Goal: Task Accomplishment & Management: Use online tool/utility

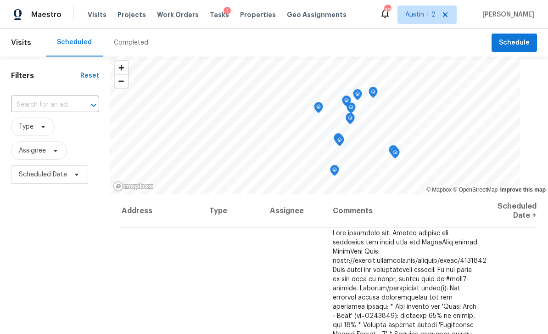
click at [123, 18] on span "Projects" at bounding box center [132, 14] width 28 height 9
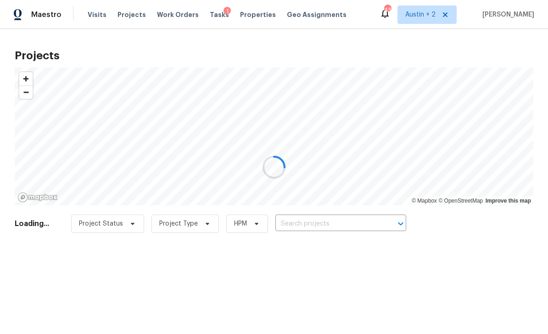
click at [320, 226] on div at bounding box center [274, 167] width 548 height 334
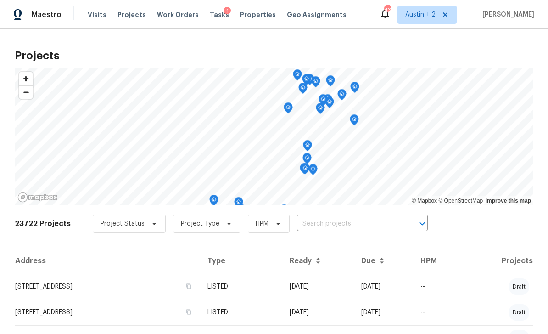
click at [328, 229] on input "text" at bounding box center [349, 224] width 105 height 14
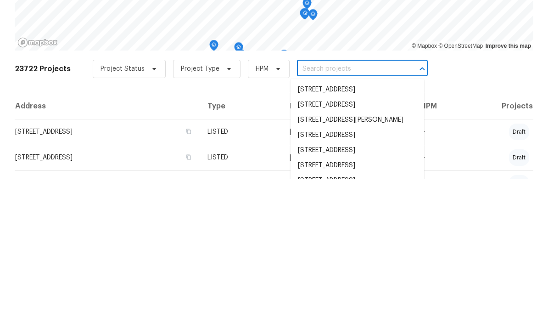
click at [317, 217] on input "text" at bounding box center [349, 224] width 105 height 14
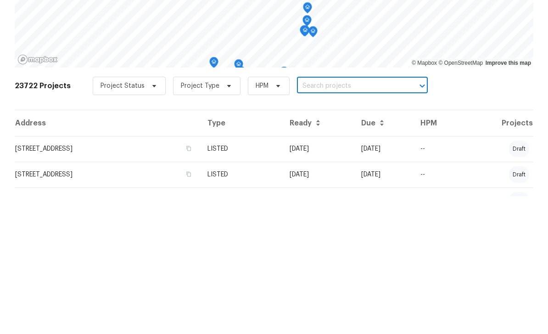
click at [308, 217] on input "text" at bounding box center [349, 224] width 105 height 14
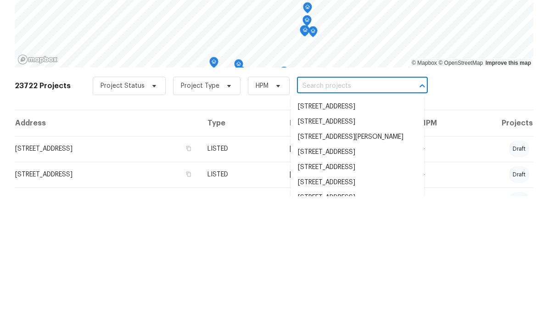
click at [314, 217] on input "text" at bounding box center [349, 224] width 105 height 14
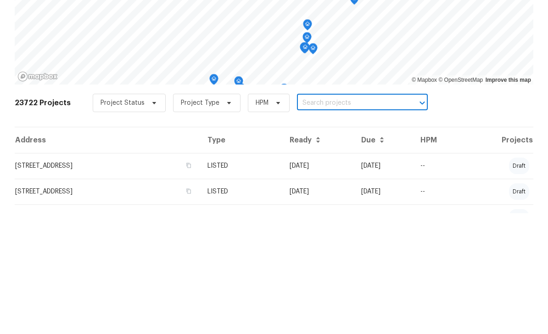
click at [310, 217] on input "text" at bounding box center [349, 224] width 105 height 14
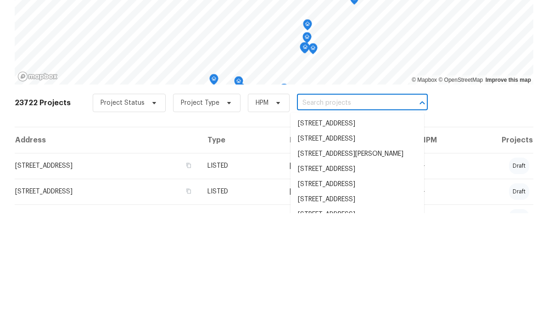
paste input "1514 Barcus Dr, Georgetown, TX 78626"
type input "1514 Barcus Dr, Georgetown, TX 78626"
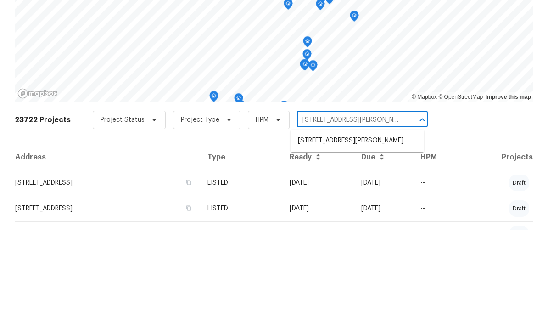
scroll to position [29, 0]
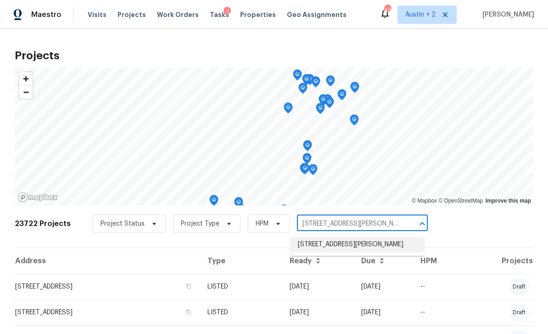
click at [360, 237] on li "1514 Barcus Dr, Georgetown, TX 78626" at bounding box center [358, 244] width 134 height 15
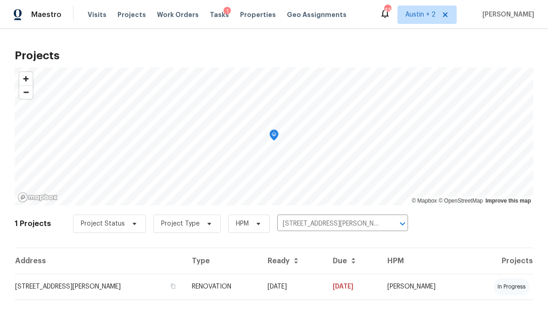
click at [64, 290] on td "1514 Barcus Dr, Georgetown, TX 78626" at bounding box center [100, 287] width 170 height 26
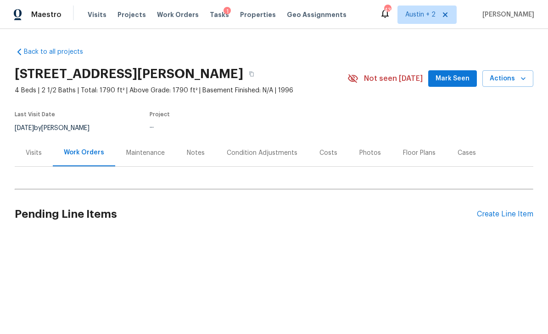
click at [450, 73] on span "Mark Seen" at bounding box center [453, 78] width 34 height 11
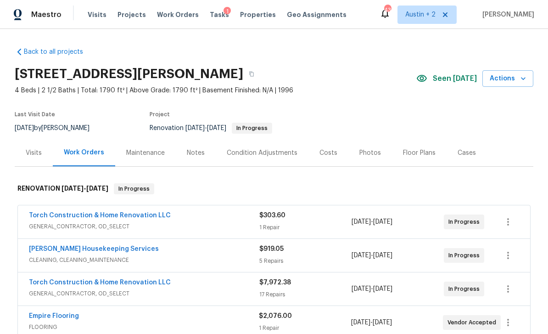
click at [332, 151] on div "Costs" at bounding box center [329, 152] width 18 height 9
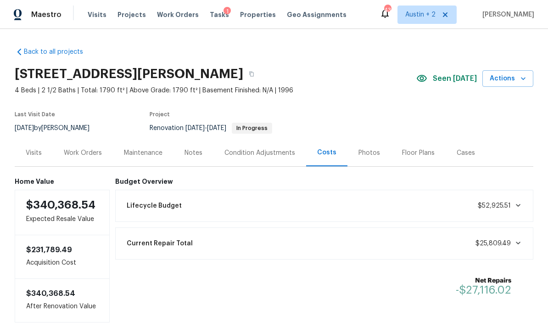
click at [267, 87] on span "4 Beds | 2 1/2 Baths | Total: 1790 ft² | Above Grade: 1790 ft² | Basement Finis…" at bounding box center [216, 90] width 402 height 9
click at [254, 75] on icon "button" at bounding box center [252, 74] width 6 height 6
click at [260, 70] on button "button" at bounding box center [251, 74] width 17 height 17
click at [197, 148] on div "Notes" at bounding box center [194, 152] width 18 height 9
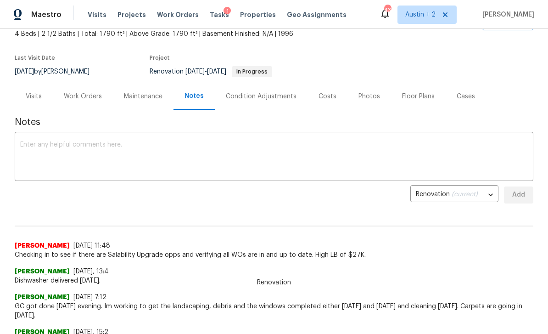
scroll to position [69, 0]
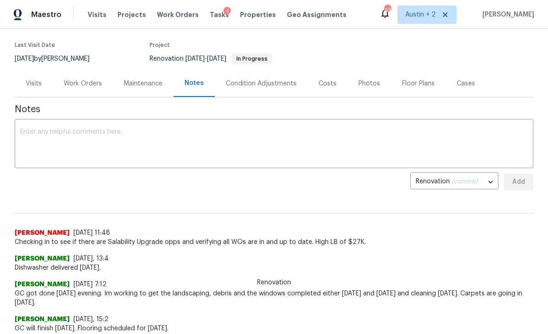
click at [320, 135] on textarea at bounding box center [274, 145] width 508 height 32
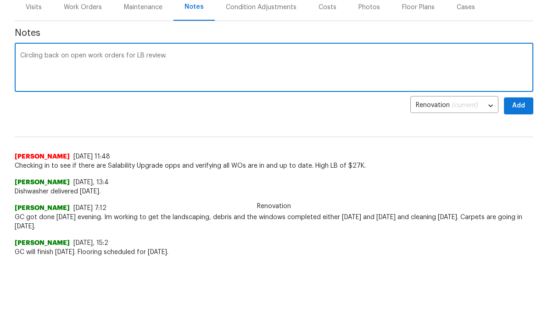
type textarea "Circling back on open work orders for LB review."
click at [525, 176] on span "Add" at bounding box center [519, 181] width 15 height 11
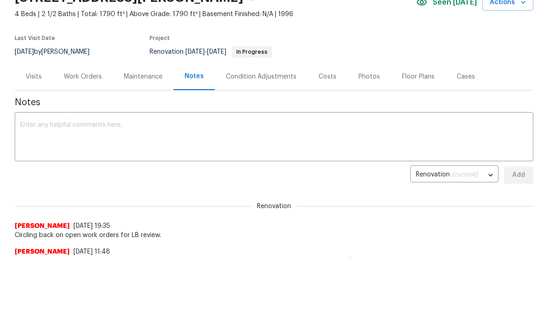
scroll to position [0, 0]
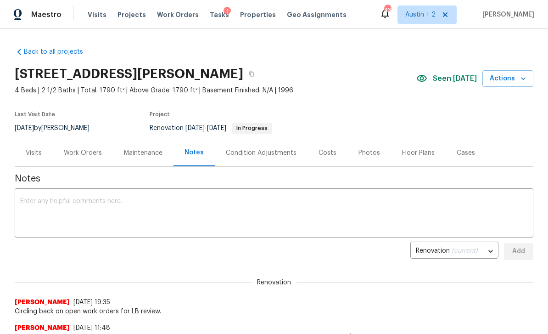
click at [132, 18] on span "Projects" at bounding box center [132, 14] width 28 height 9
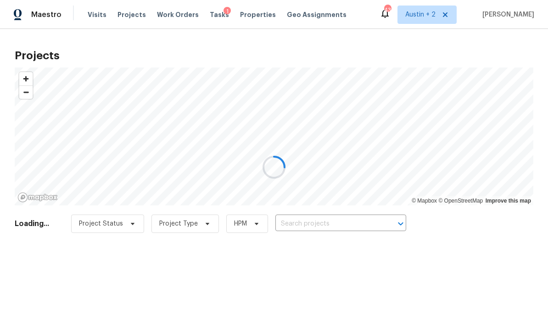
click at [326, 218] on div at bounding box center [274, 167] width 548 height 334
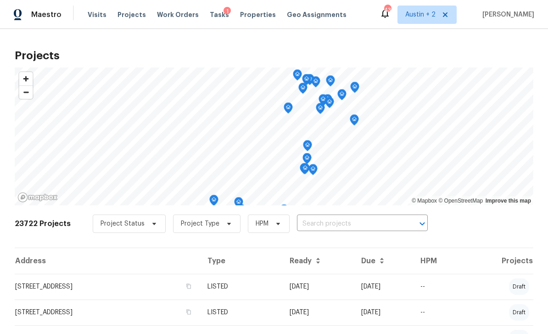
click at [319, 223] on input "text" at bounding box center [349, 224] width 105 height 14
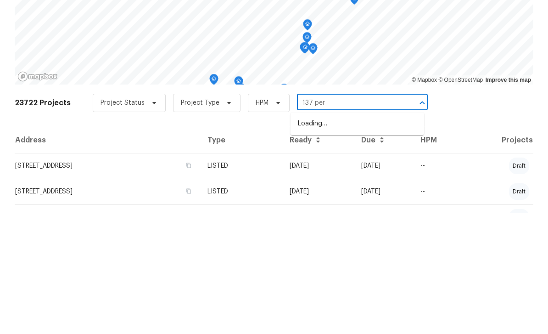
type input "137 peri"
click at [379, 237] on li "137 Periwinkle Ln, Bastrop, TX 78602" at bounding box center [358, 244] width 134 height 15
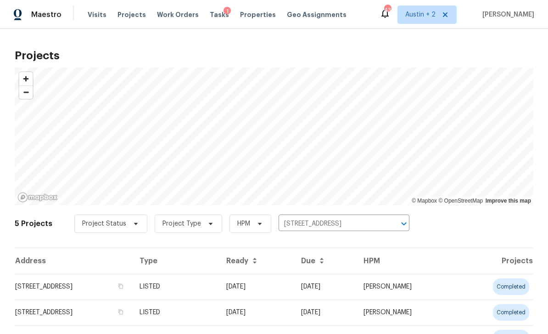
click at [98, 286] on td "137 Periwinkle Ln, Bastrop, TX 78602" at bounding box center [74, 287] width 118 height 26
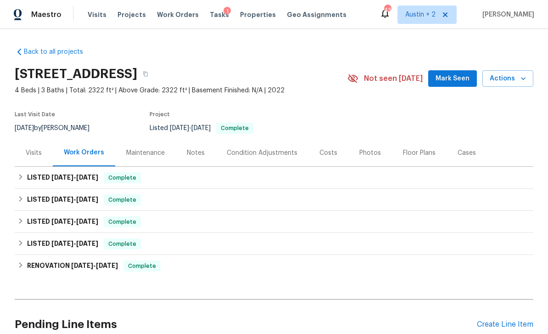
click at [450, 84] on span "Mark Seen" at bounding box center [453, 78] width 34 height 11
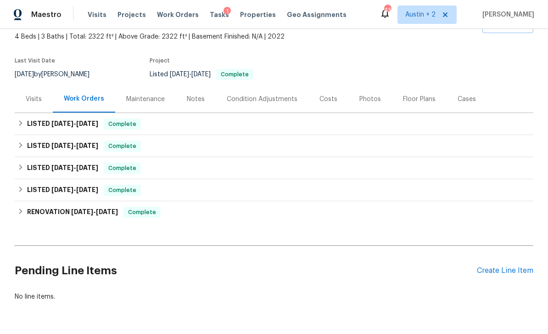
scroll to position [54, 0]
click at [498, 274] on div "Create Line Item" at bounding box center [505, 270] width 56 height 9
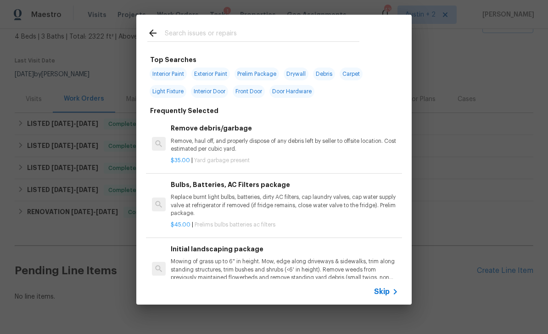
click at [256, 39] on input "text" at bounding box center [262, 35] width 195 height 14
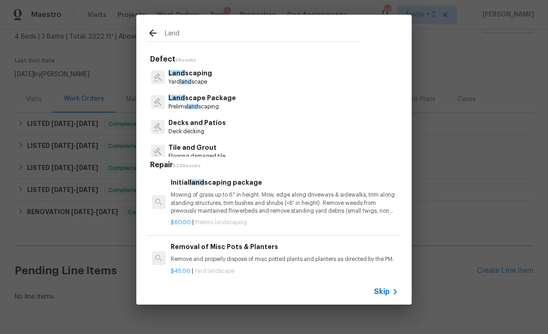
type input "Land"
click at [231, 75] on div "Land scaping Yard land scape" at bounding box center [273, 77] width 253 height 25
click at [207, 75] on p "Land scaping" at bounding box center [191, 73] width 44 height 10
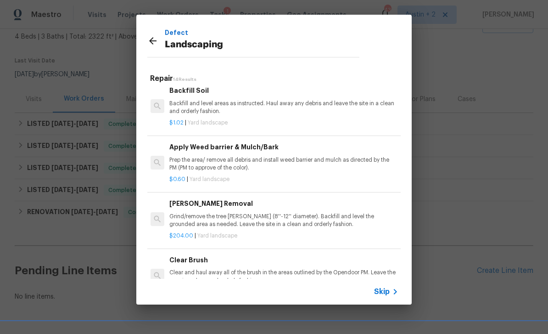
scroll to position [183, 1]
click at [309, 156] on p "Prep the area/ remove all debris and install weed barrier and mulch as directed…" at bounding box center [283, 164] width 228 height 16
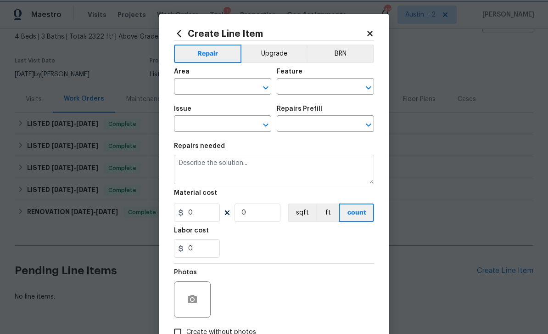
type input "Landscaping"
type input "Apply Weed barrier & Mulch/Bark $0.60"
type textarea "Prep the area/ remove all debris and install weed barrier and mulch as directed…"
type input "0.6"
type input "1"
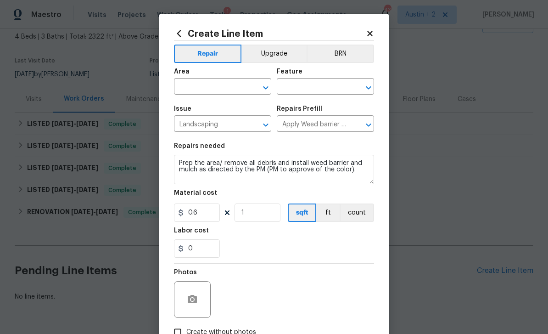
click at [202, 87] on input "text" at bounding box center [210, 87] width 72 height 14
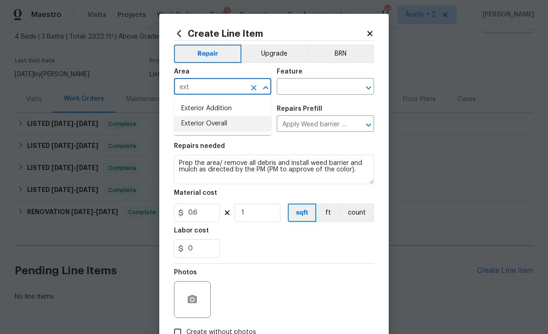
click at [228, 126] on li "Exterior Overall" at bounding box center [222, 123] width 97 height 15
type input "Exterior Overall"
click at [303, 93] on input "text" at bounding box center [313, 87] width 72 height 14
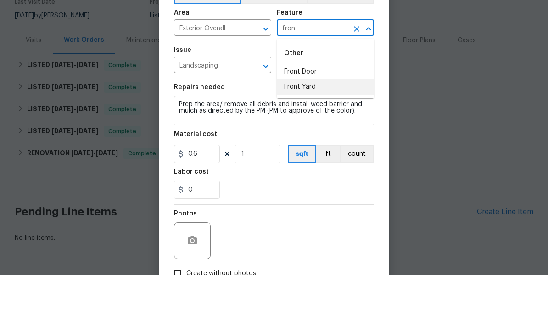
click at [307, 138] on li "Front Yard" at bounding box center [325, 145] width 97 height 15
type input "Front Yard"
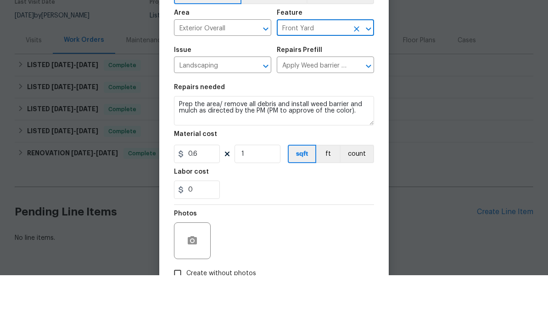
scroll to position [29, 0]
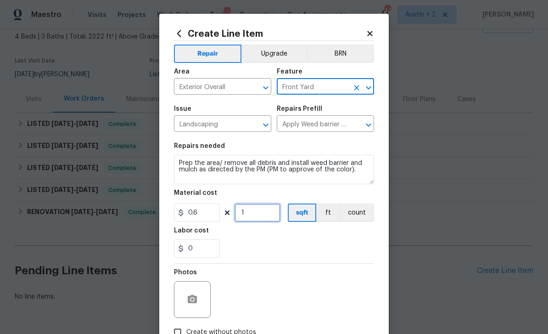
click at [265, 219] on input "1" at bounding box center [258, 212] width 46 height 18
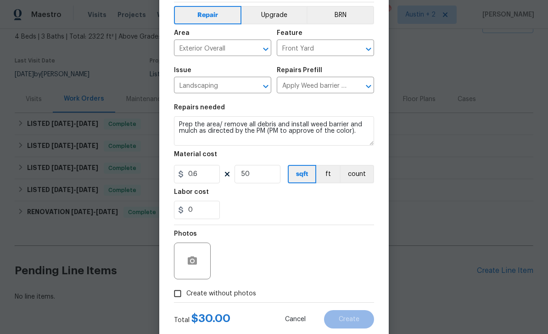
scroll to position [44, 0]
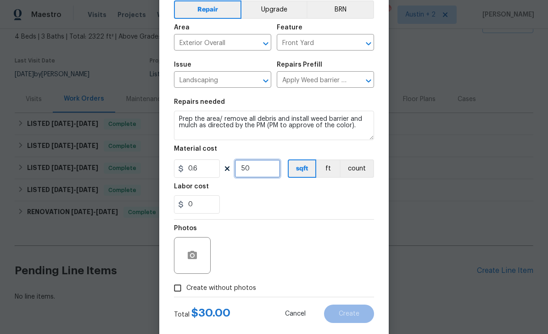
type input "50"
click at [195, 259] on icon "button" at bounding box center [192, 255] width 9 height 8
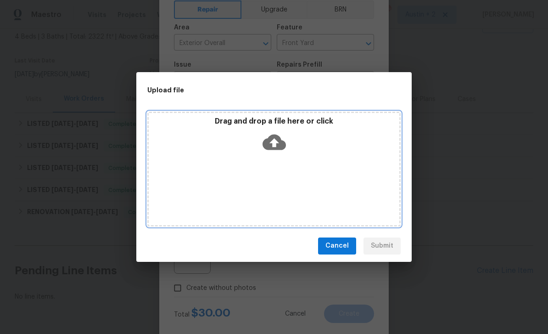
click at [283, 139] on icon at bounding box center [274, 141] width 23 height 23
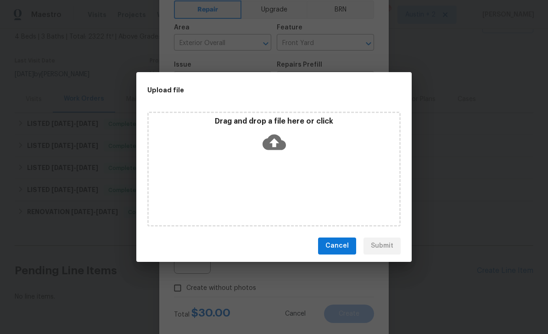
scroll to position [0, 0]
click at [341, 248] on span "Cancel" at bounding box center [337, 245] width 23 height 11
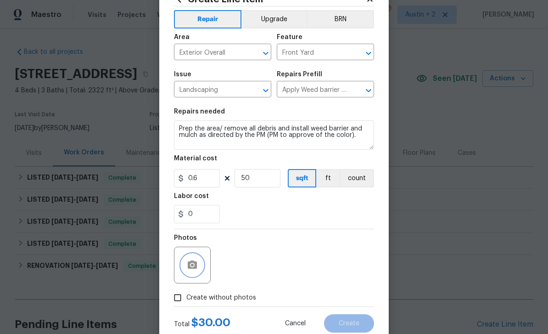
scroll to position [48, 0]
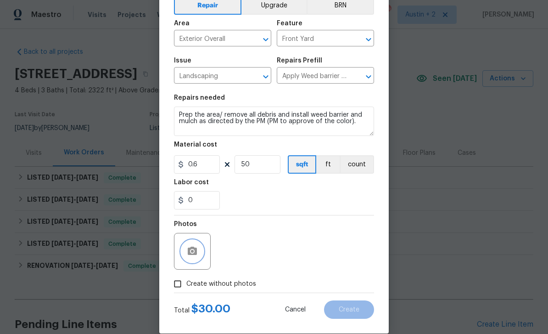
click at [197, 262] on button "button" at bounding box center [192, 251] width 22 height 22
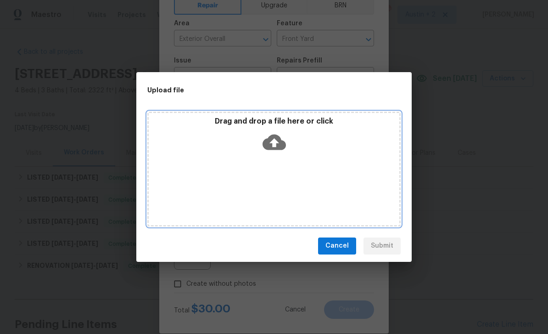
click at [289, 143] on div "Drag and drop a file here or click" at bounding box center [274, 136] width 251 height 39
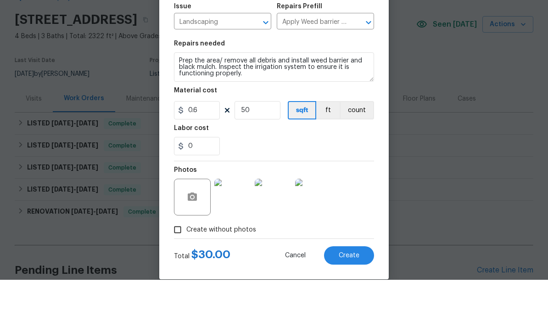
scroll to position [29, 0]
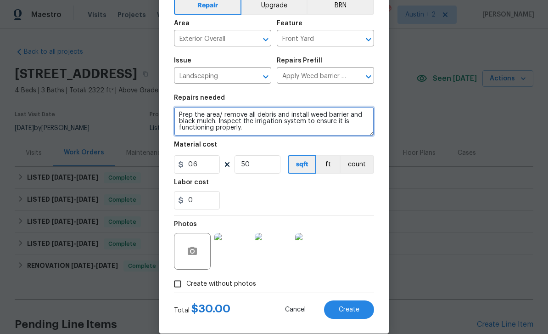
type textarea "Prep the area/ remove all debris and install weed barrier and black mulch. Insp…"
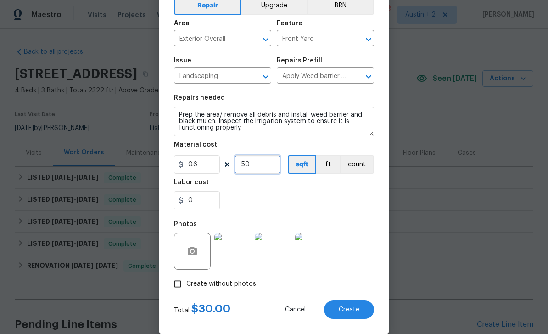
click at [265, 169] on input "50" at bounding box center [258, 164] width 46 height 18
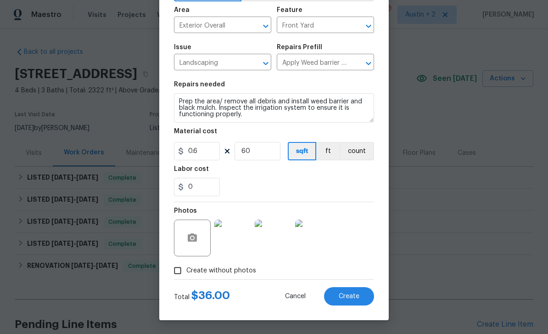
scroll to position [63, 0]
click at [264, 153] on input "60" at bounding box center [258, 151] width 46 height 18
type input "70"
click at [351, 296] on span "Create" at bounding box center [349, 296] width 21 height 7
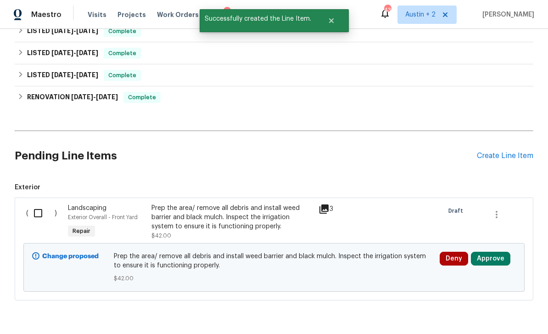
scroll to position [168, 0]
click at [495, 252] on button "Approve" at bounding box center [490, 259] width 39 height 14
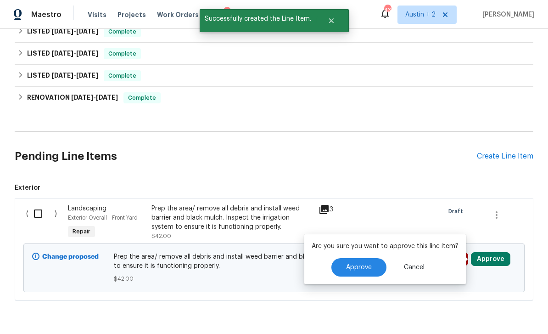
click at [359, 264] on span "Approve" at bounding box center [359, 267] width 26 height 7
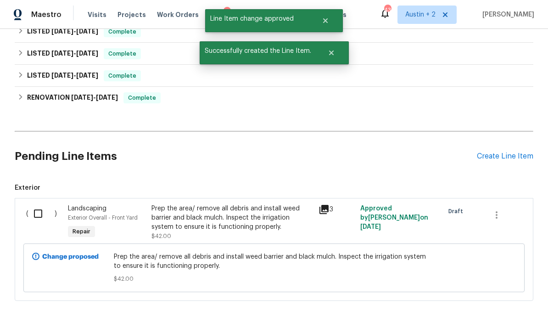
click at [39, 204] on input "checkbox" at bounding box center [41, 213] width 26 height 19
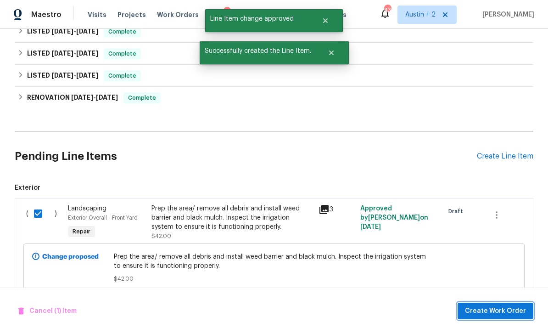
click at [500, 310] on span "Create Work Order" at bounding box center [495, 310] width 61 height 11
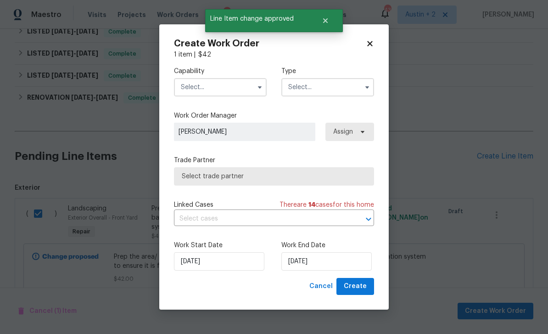
click at [373, 43] on icon at bounding box center [370, 43] width 8 height 8
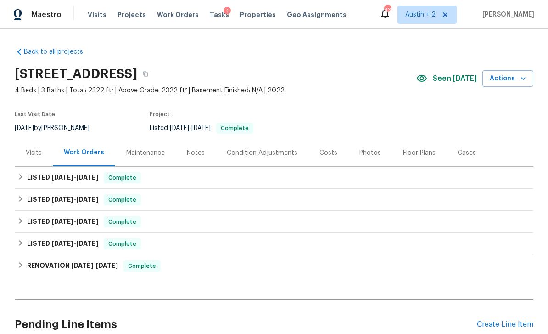
scroll to position [0, 0]
click at [154, 66] on button "button" at bounding box center [145, 74] width 17 height 17
click at [148, 72] on icon "button" at bounding box center [145, 74] width 5 height 5
click at [148, 71] on icon "button" at bounding box center [146, 74] width 6 height 6
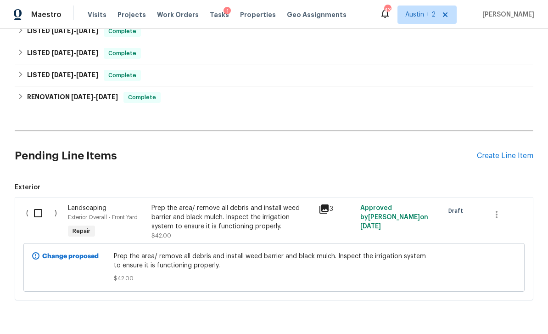
scroll to position [168, 0]
click at [37, 204] on input "checkbox" at bounding box center [41, 213] width 26 height 19
checkbox input "true"
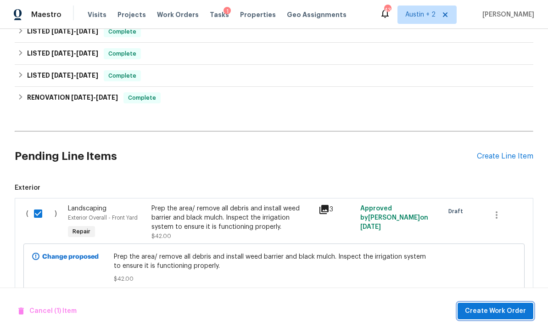
click at [501, 307] on span "Create Work Order" at bounding box center [495, 310] width 61 height 11
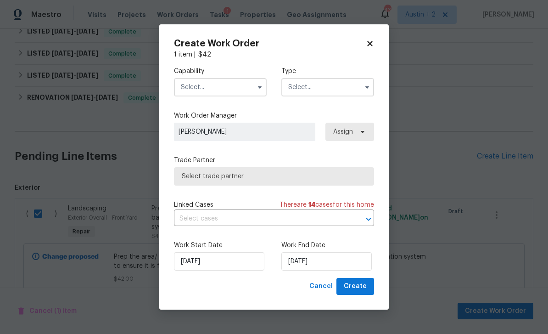
click at [244, 86] on input "text" at bounding box center [220, 87] width 93 height 18
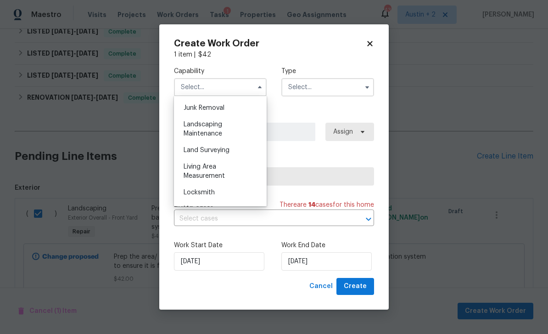
scroll to position [585, 0]
click at [226, 132] on div "Landscaping Maintenance" at bounding box center [220, 130] width 88 height 26
type input "Landscaping Maintenance"
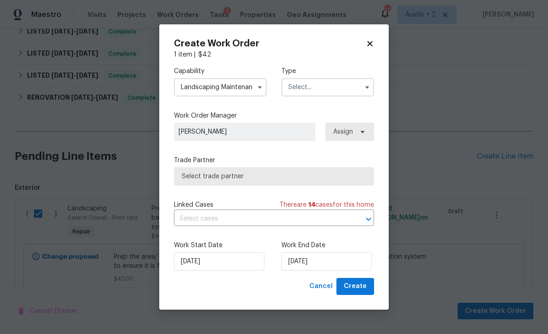
click at [338, 83] on input "text" at bounding box center [327, 87] width 93 height 18
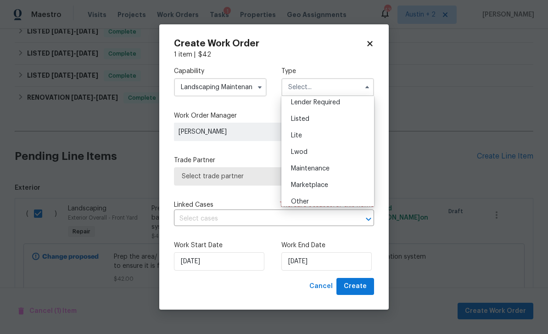
scroll to position [88, 0]
click at [340, 119] on div "Listed" at bounding box center [328, 117] width 88 height 17
type input "Listed"
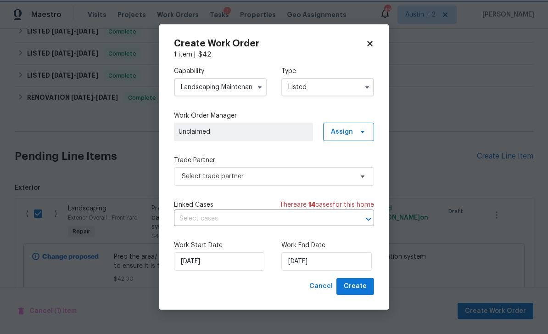
scroll to position [0, 0]
click at [358, 134] on span at bounding box center [361, 131] width 10 height 7
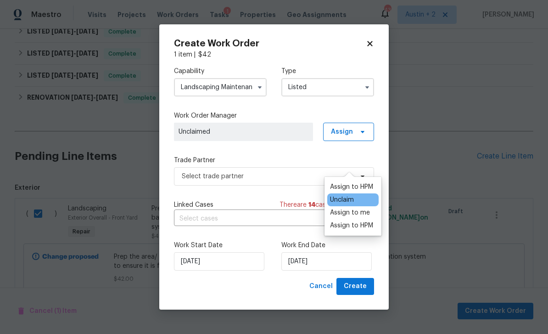
click at [350, 195] on div "Unclaim" at bounding box center [342, 199] width 24 height 9
click at [286, 156] on label "Trade Partner" at bounding box center [274, 160] width 200 height 9
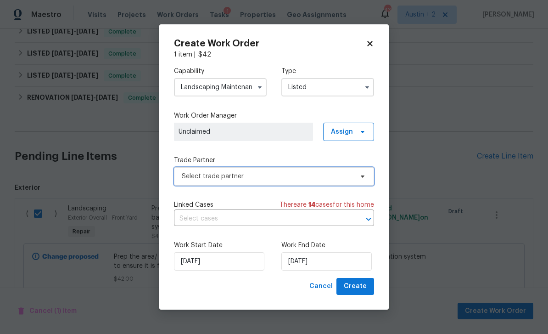
click at [290, 183] on span "Select trade partner" at bounding box center [274, 176] width 200 height 18
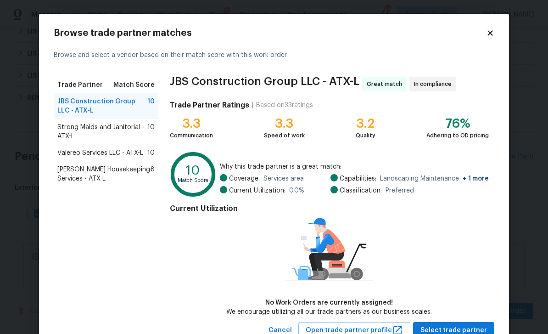
click at [121, 130] on span "Strong Maids and Janitorial - ATX-L" at bounding box center [102, 132] width 90 height 18
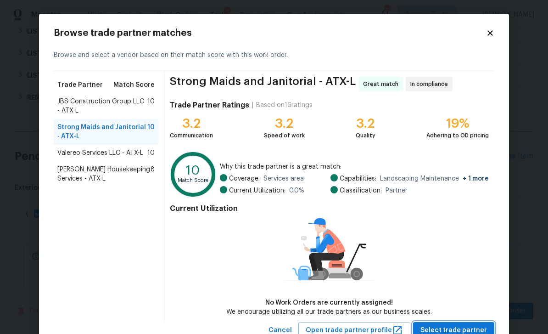
click at [461, 330] on span "Select trade partner" at bounding box center [454, 330] width 67 height 11
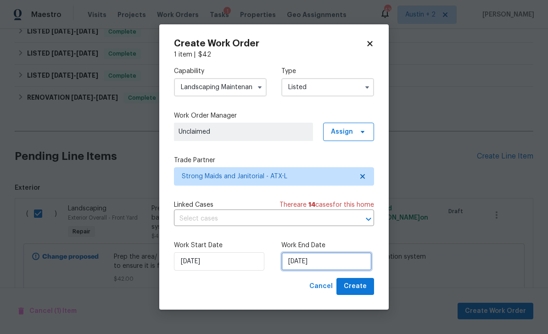
click at [338, 267] on input "8/20/2025" at bounding box center [326, 261] width 90 height 18
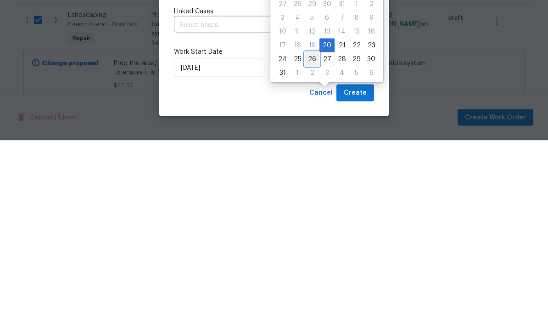
click at [308, 246] on div "26" at bounding box center [312, 252] width 15 height 13
type input "8/26/2025"
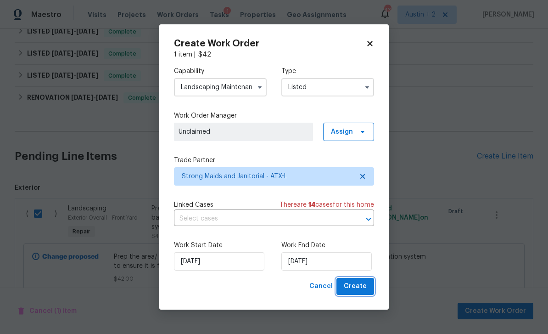
click at [358, 288] on span "Create" at bounding box center [355, 286] width 23 height 11
checkbox input "false"
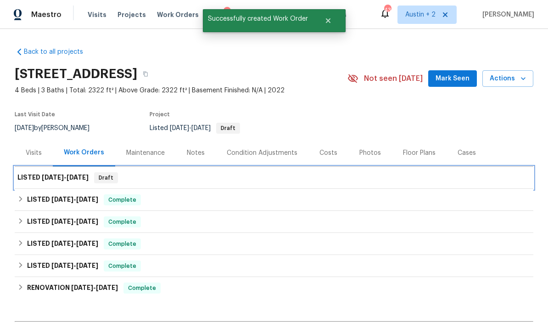
click at [400, 167] on div "LISTED 8/20/25 - 8/26/25 Draft" at bounding box center [274, 178] width 519 height 22
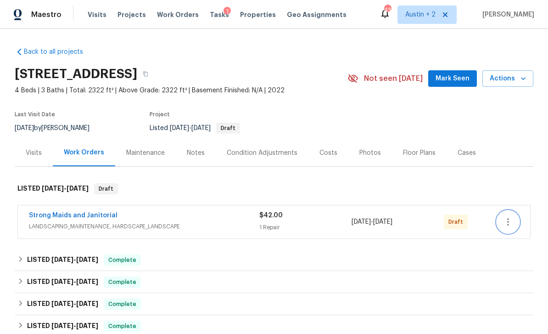
click at [517, 224] on button "button" at bounding box center [508, 222] width 22 height 22
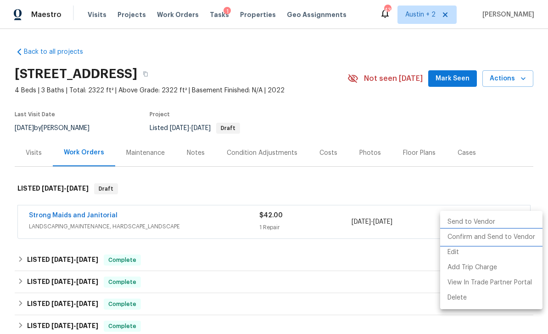
click at [482, 239] on li "Confirm and Send to Vendor" at bounding box center [491, 237] width 102 height 15
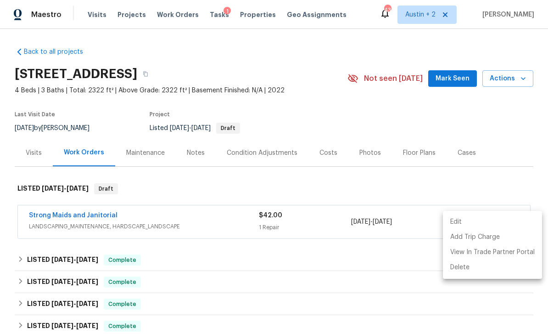
click at [78, 215] on div at bounding box center [274, 167] width 548 height 334
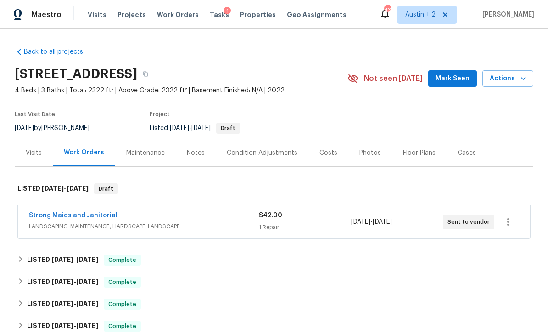
click at [92, 217] on link "Strong Maids and Janitorial" at bounding box center [73, 215] width 89 height 6
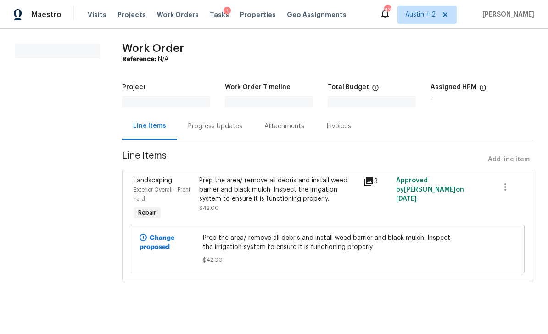
click at [225, 131] on div "Progress Updates" at bounding box center [215, 125] width 76 height 27
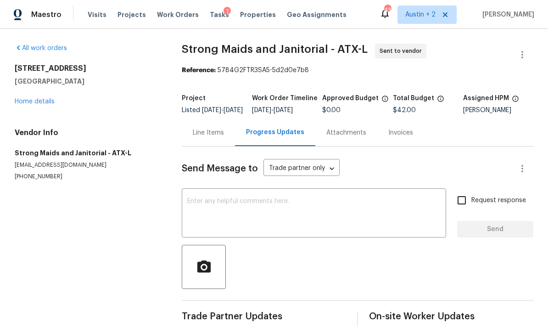
click at [298, 210] on textarea at bounding box center [313, 214] width 253 height 32
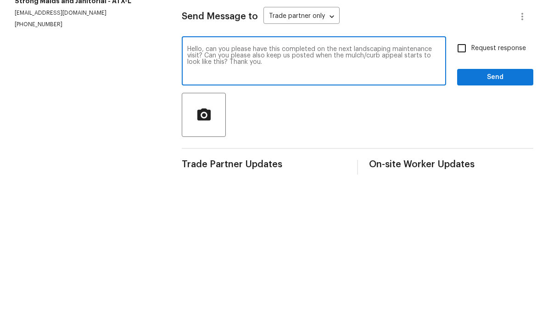
type textarea "Hello, can you please have this completed on the next landscaping maintenance v…"
click at [460, 191] on input "Request response" at bounding box center [461, 200] width 19 height 19
checkbox input "true"
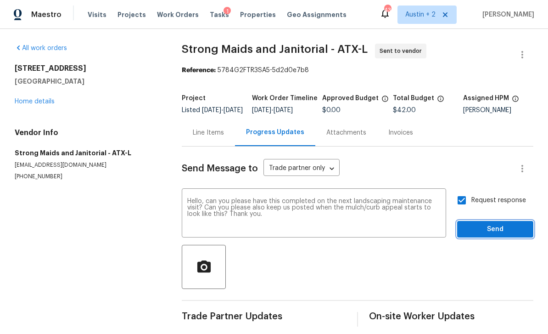
click at [494, 224] on span "Send" at bounding box center [496, 229] width 62 height 11
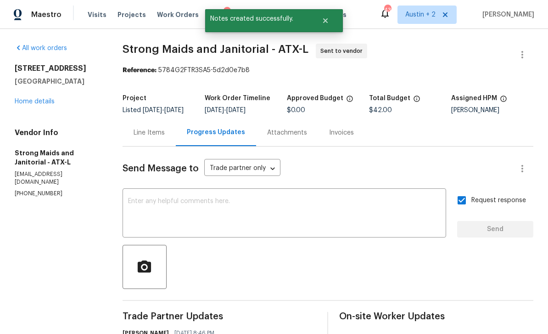
click at [154, 128] on div "Line Items" at bounding box center [149, 132] width 31 height 9
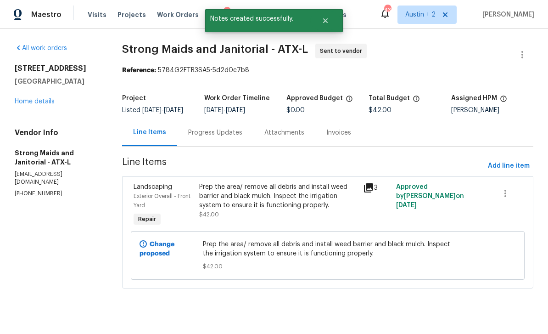
click at [300, 205] on div "Prep the area/ remove all debris and install weed barrier and black mulch. Insp…" at bounding box center [278, 196] width 159 height 28
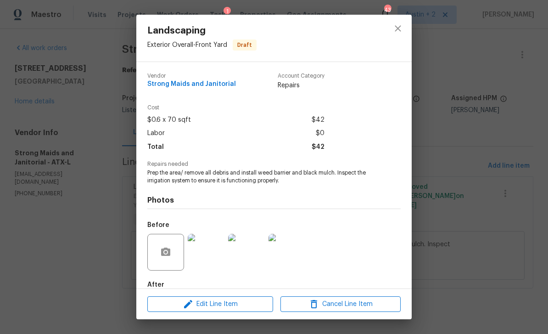
click at [460, 152] on div "Landscaping Exterior Overall - Front Yard Draft Vendor Strong Maids and Janitor…" at bounding box center [274, 167] width 548 height 334
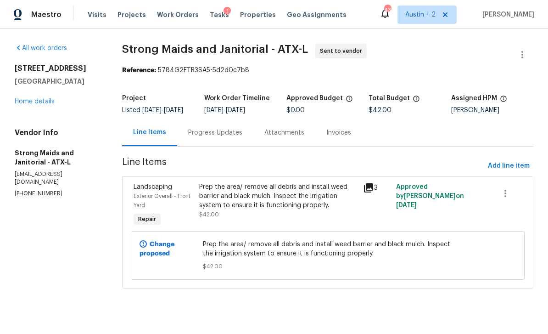
click at [40, 102] on link "Home details" at bounding box center [35, 101] width 40 height 6
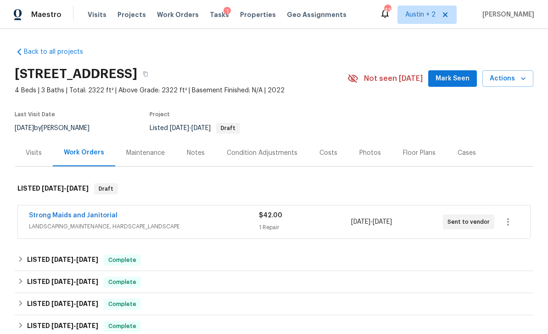
click at [199, 157] on div "Notes" at bounding box center [196, 152] width 18 height 9
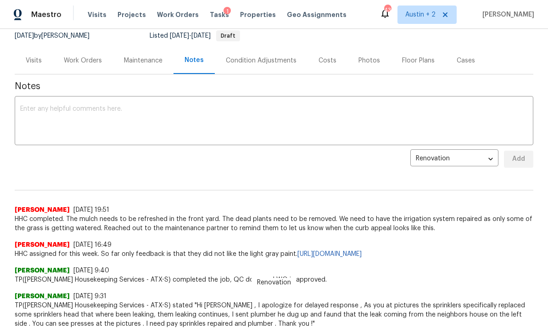
scroll to position [102, 0]
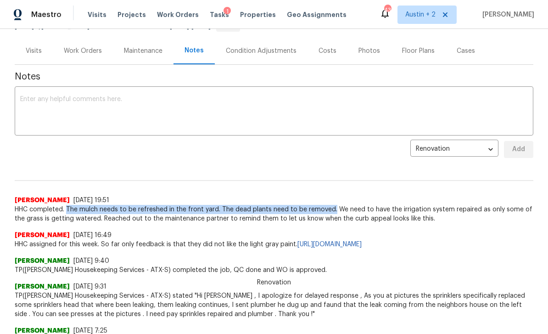
copy span "The mulch needs to be refreshed in the front yard. The dead plants need to be r…"
click at [187, 229] on div "Sheila Cooksey 8/12/25, 16:49 HHC assigned for this week. So far only feedback …" at bounding box center [274, 236] width 519 height 26
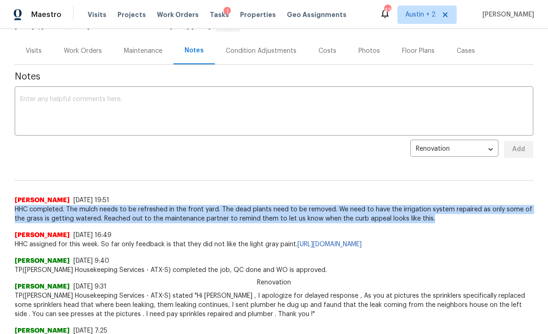
copy span "HHC completed. The mulch needs to be refreshed in the front yard. The dead plan…"
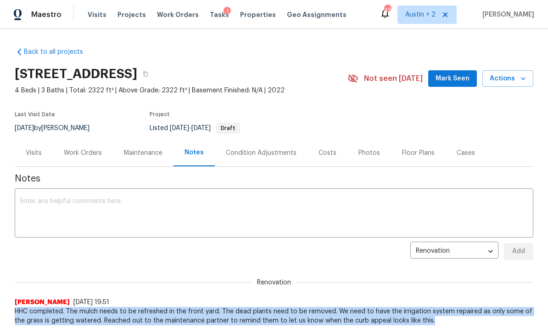
scroll to position [0, 0]
click at [127, 18] on span "Projects" at bounding box center [132, 14] width 28 height 9
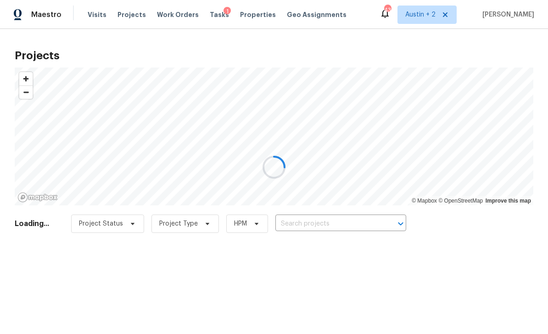
click at [313, 225] on div at bounding box center [274, 167] width 548 height 334
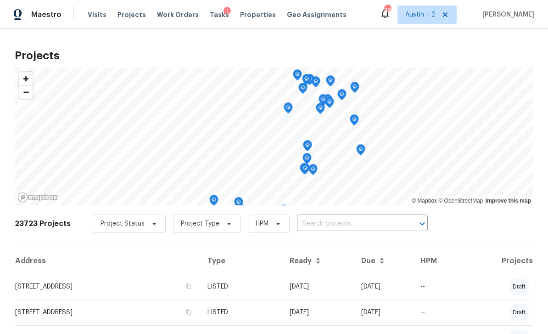
click at [332, 230] on input "text" at bounding box center [349, 224] width 105 height 14
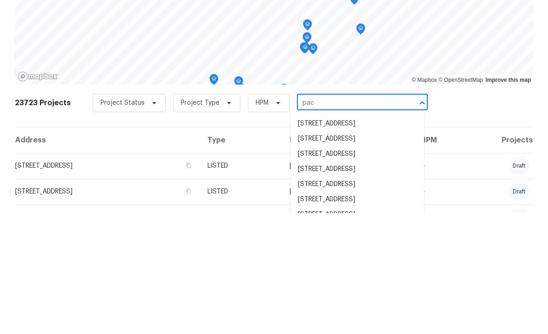
type input "pack"
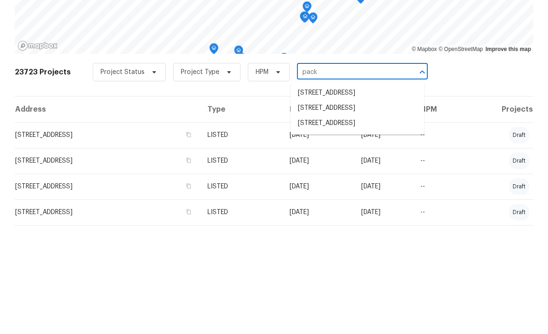
scroll to position [68, 0]
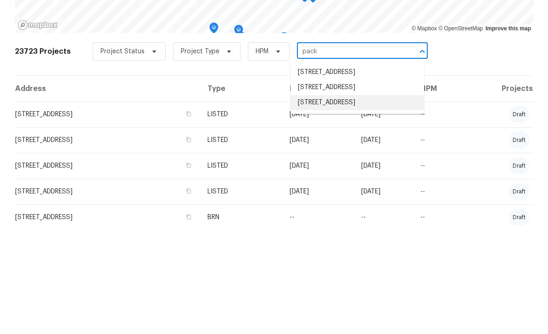
click at [391, 199] on li "324 Pack Horse Dr, Bastrop, TX 78602" at bounding box center [358, 206] width 134 height 15
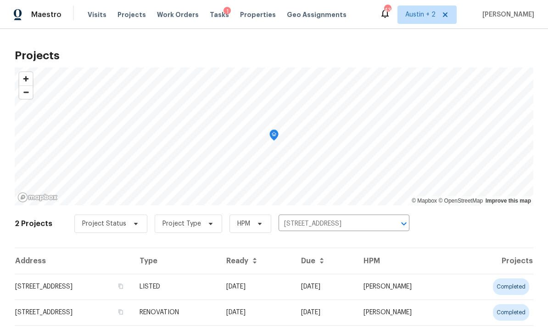
click at [105, 287] on td "324 Pack Horse Dr, Bastrop, TX 78602" at bounding box center [74, 287] width 118 height 26
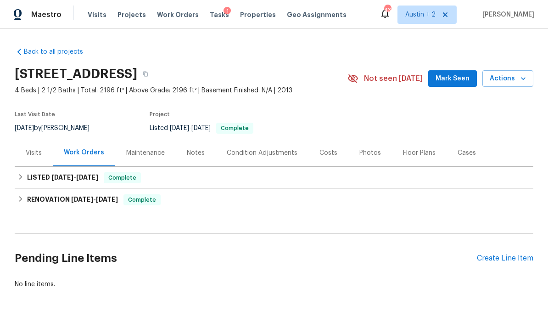
click at [370, 155] on div "Photos" at bounding box center [371, 152] width 22 height 9
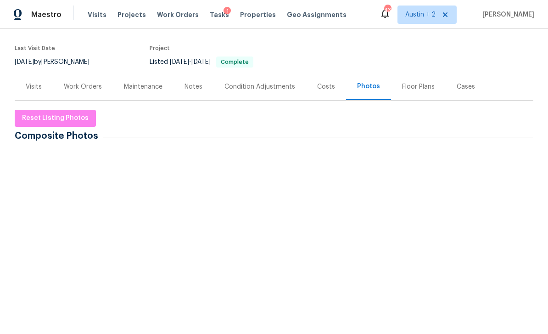
scroll to position [68, 0]
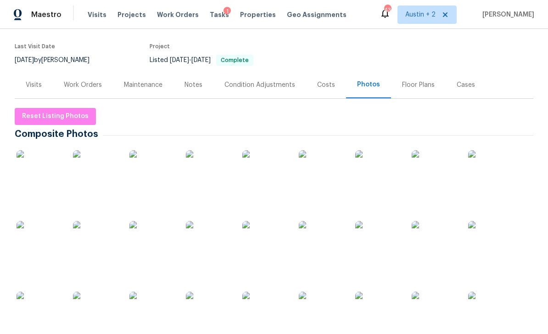
click at [259, 182] on img at bounding box center [265, 173] width 46 height 46
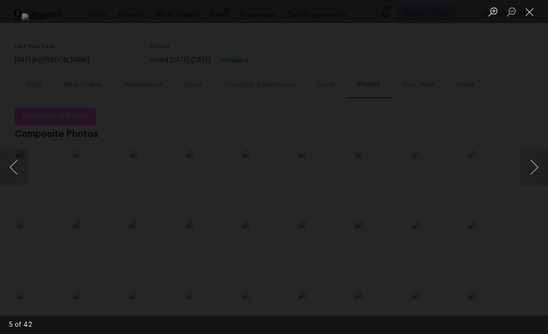
click at [532, 172] on button "Next image" at bounding box center [535, 167] width 28 height 37
click at [528, 170] on button "Next image" at bounding box center [535, 167] width 28 height 37
click at [528, 166] on button "Next image" at bounding box center [535, 167] width 28 height 37
click at [524, 162] on button "Next image" at bounding box center [535, 167] width 28 height 37
click at [527, 164] on button "Next image" at bounding box center [535, 167] width 28 height 37
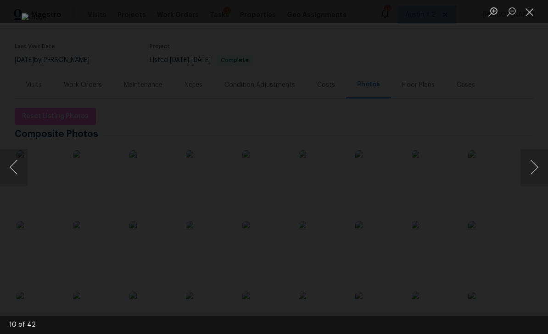
click at [525, 164] on button "Next image" at bounding box center [535, 167] width 28 height 37
click at [526, 163] on button "Next image" at bounding box center [535, 167] width 28 height 37
click at [525, 165] on button "Next image" at bounding box center [535, 167] width 28 height 37
click at [524, 161] on button "Next image" at bounding box center [535, 167] width 28 height 37
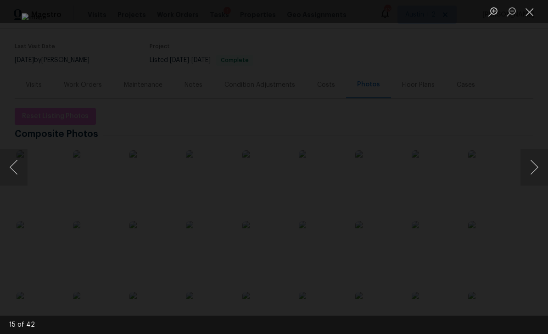
click at [526, 163] on button "Next image" at bounding box center [535, 167] width 28 height 37
click at [526, 162] on button "Next image" at bounding box center [535, 167] width 28 height 37
click at [524, 163] on button "Next image" at bounding box center [535, 167] width 28 height 37
click at [523, 164] on button "Next image" at bounding box center [535, 167] width 28 height 37
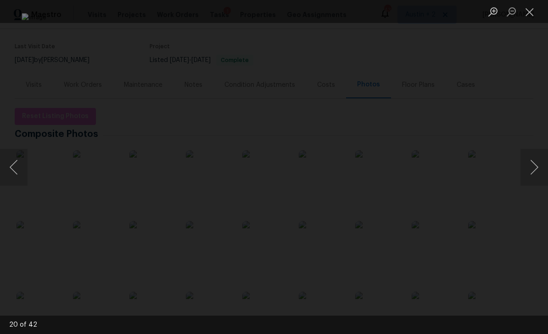
click at [523, 169] on button "Next image" at bounding box center [535, 167] width 28 height 37
click at [522, 169] on button "Next image" at bounding box center [535, 167] width 28 height 37
click at [523, 168] on button "Next image" at bounding box center [535, 167] width 28 height 37
click at [523, 169] on button "Next image" at bounding box center [535, 167] width 28 height 37
click at [525, 167] on button "Next image" at bounding box center [535, 167] width 28 height 37
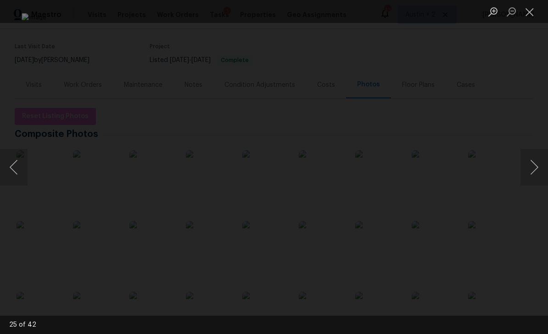
click at [523, 165] on button "Next image" at bounding box center [535, 167] width 28 height 37
click at [519, 167] on div "Lightbox" at bounding box center [274, 167] width 548 height 334
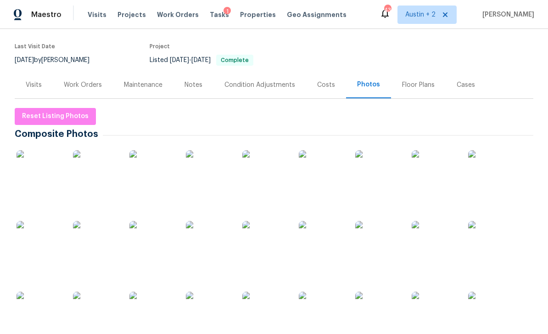
click at [323, 87] on div "Costs" at bounding box center [326, 84] width 18 height 9
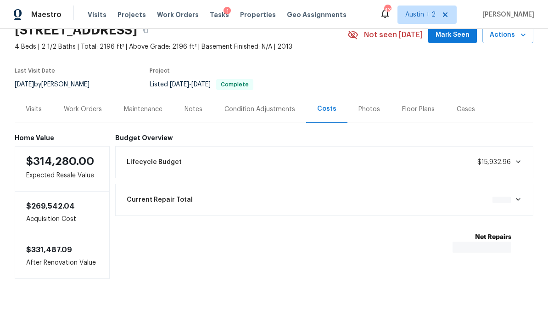
scroll to position [15, 0]
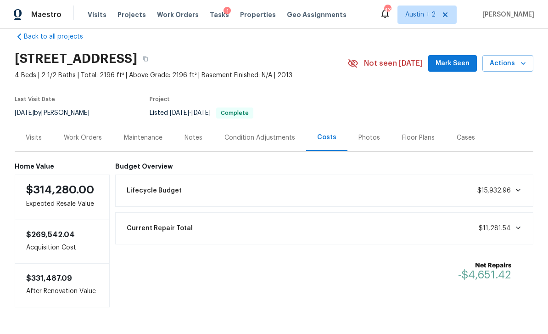
click at [85, 140] on div "Work Orders" at bounding box center [83, 137] width 38 height 9
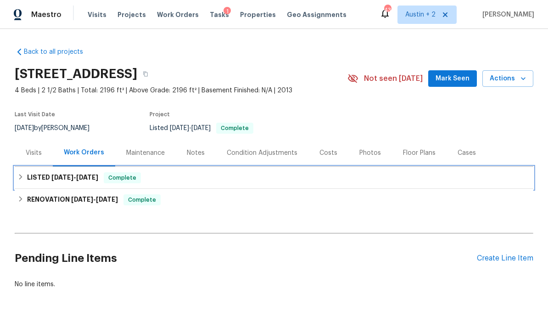
click at [219, 179] on div "LISTED 5/23/25 - 5/26/25 Complete" at bounding box center [273, 177] width 513 height 11
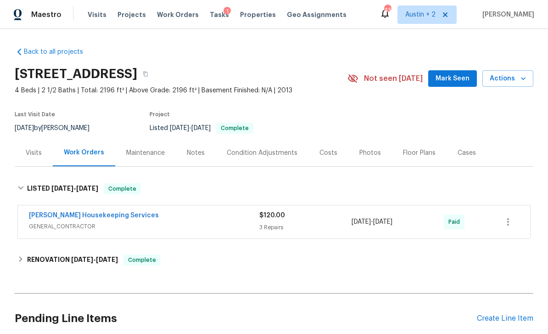
click at [383, 231] on div "5/23/2025 - 5/26/2025" at bounding box center [398, 222] width 92 height 22
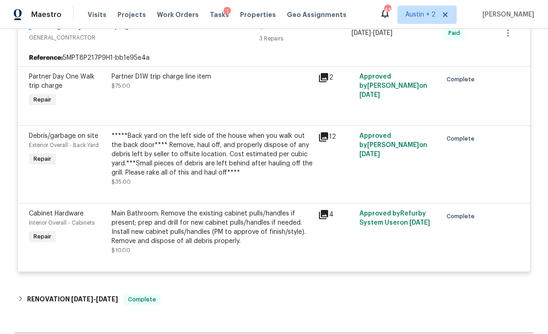
scroll to position [200, 0]
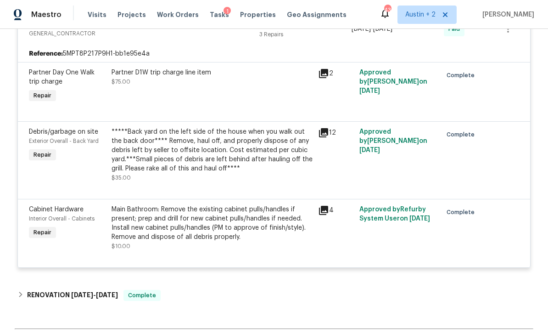
click at [327, 209] on icon at bounding box center [323, 210] width 9 height 9
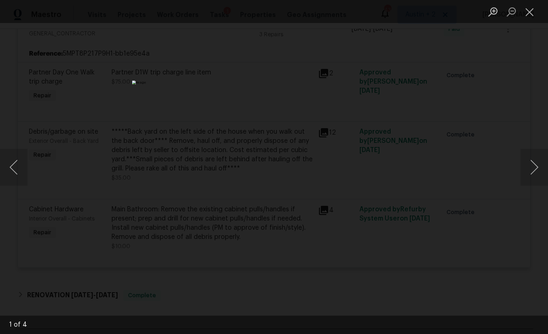
click at [538, 163] on button "Next image" at bounding box center [535, 167] width 28 height 37
click at [530, 172] on button "Next image" at bounding box center [535, 167] width 28 height 37
click at [523, 174] on button "Next image" at bounding box center [535, 167] width 28 height 37
click at [532, 17] on button "Close lightbox" at bounding box center [530, 12] width 18 height 16
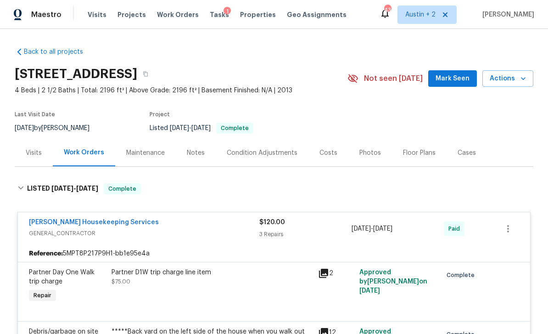
scroll to position [0, 0]
click at [191, 152] on div "Notes" at bounding box center [196, 152] width 18 height 9
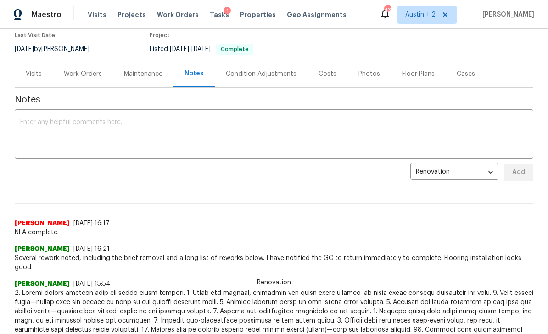
scroll to position [71, 0]
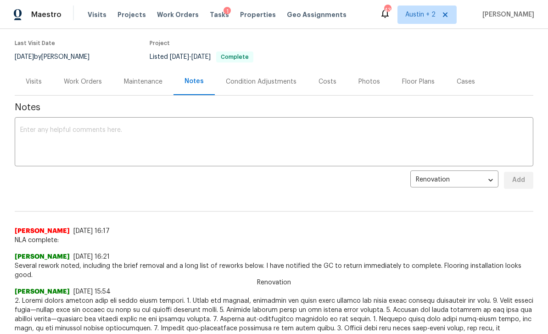
click at [31, 81] on div "Visits" at bounding box center [34, 81] width 16 height 9
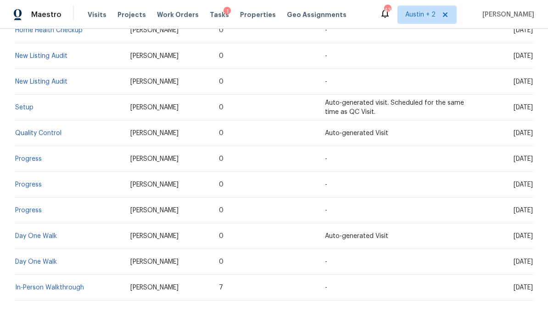
scroll to position [243, 0]
click at [34, 84] on link "New Listing Audit" at bounding box center [41, 82] width 52 height 6
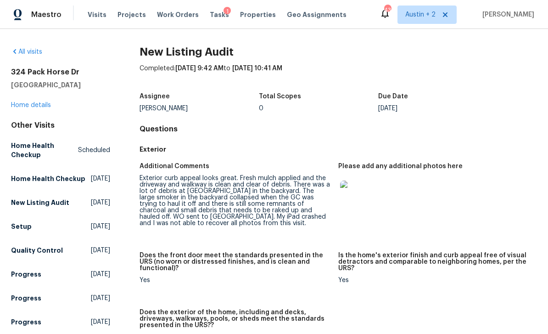
click at [36, 105] on link "Home details" at bounding box center [31, 105] width 40 height 6
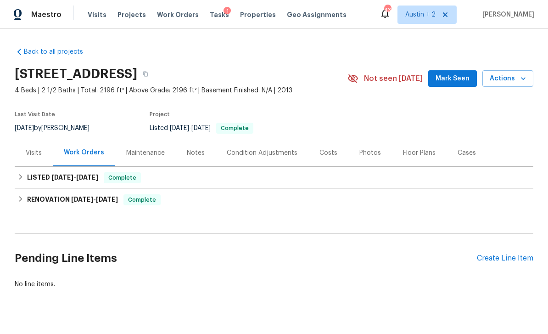
click at [194, 152] on div "Notes" at bounding box center [196, 152] width 18 height 9
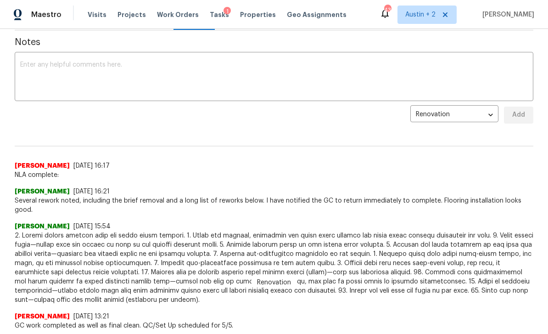
scroll to position [124, 0]
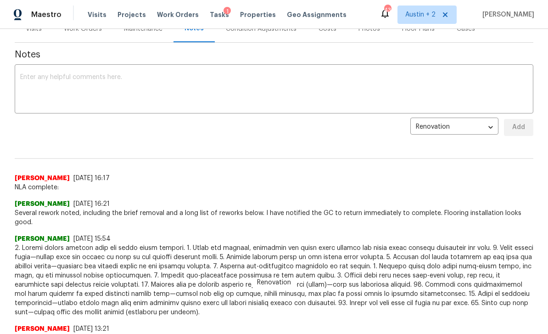
click at [497, 77] on textarea at bounding box center [274, 90] width 508 height 32
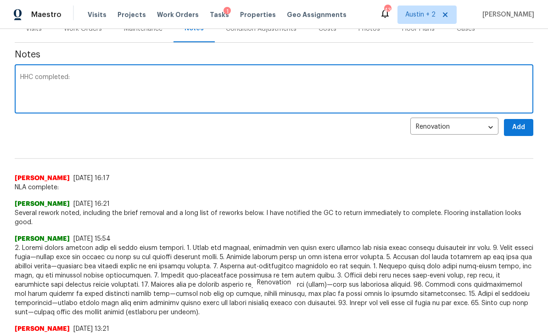
click at [98, 84] on textarea "HHC completed:" at bounding box center [274, 90] width 508 height 32
paste textarea "HHC completed. The mulch needs to be refreshed in the front yard. The dead plan…"
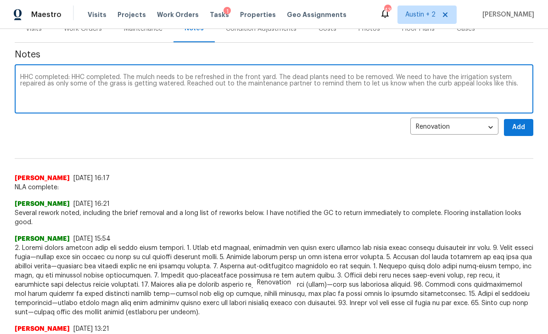
click at [67, 76] on textarea "HHC completed: HHC completed. The mulch needs to be refreshed in the front yard…" at bounding box center [274, 90] width 508 height 32
click at [73, 76] on textarea ": HHC completed. The mulch needs to be refreshed in the front yard. The dead pl…" at bounding box center [274, 90] width 508 height 32
click at [224, 81] on textarea "HHC completed: The mulch needs to be refreshed in the front yard. The dead plan…" at bounding box center [274, 90] width 508 height 32
click at [225, 79] on textarea "HHC completed: The mulch needs to be refreshed in the front yard. The dead plan…" at bounding box center [274, 90] width 508 height 32
click at [288, 77] on textarea "HHC completed: The mulch needs to be refreshed in the front yard around the tre…" at bounding box center [274, 90] width 508 height 32
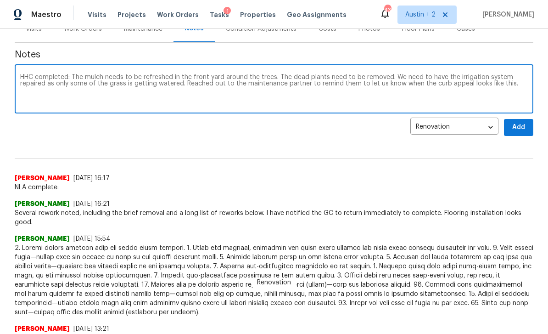
click at [269, 78] on textarea "HHC completed: The mulch needs to be refreshed in the front yard around the tre…" at bounding box center [274, 90] width 508 height 32
type textarea "HHC completed: The mulch needs to be refreshed in the front yard around the tre…"
click at [520, 125] on span "Add" at bounding box center [519, 127] width 15 height 11
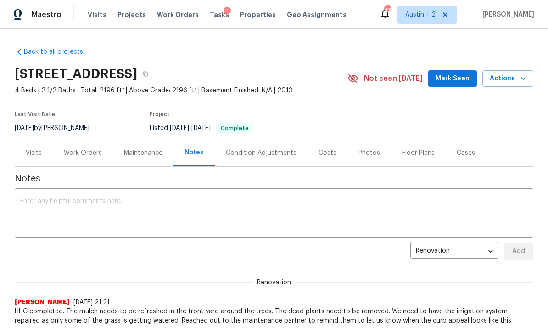
scroll to position [0, 0]
click at [249, 80] on div "324 Pack Horse Dr, Bastrop, TX 78602" at bounding box center [181, 74] width 333 height 24
click at [148, 75] on icon "button" at bounding box center [146, 74] width 6 height 6
click at [154, 79] on button "button" at bounding box center [145, 74] width 17 height 17
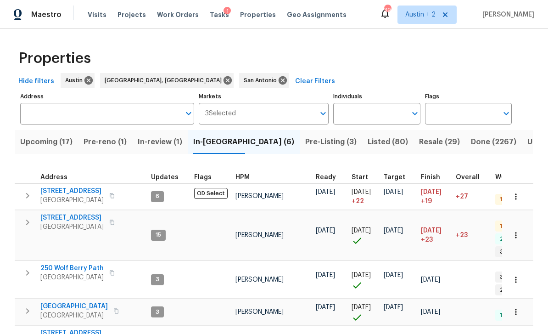
scroll to position [58, 0]
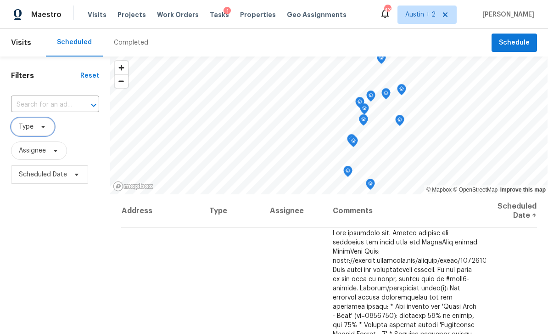
click at [44, 123] on span "Type" at bounding box center [33, 127] width 44 height 18
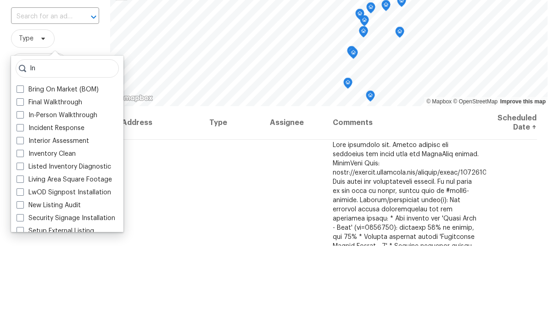
type input "In"
click at [90, 199] on label "In-Person Walkthrough" at bounding box center [57, 203] width 81 height 9
click at [22, 199] on input "In-Person Walkthrough" at bounding box center [20, 202] width 6 height 6
checkbox input "true"
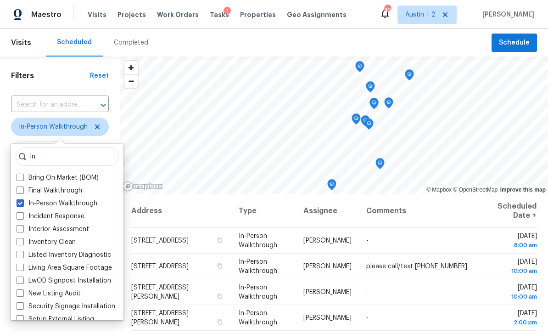
click at [184, 34] on div "Scheduled Completed" at bounding box center [269, 43] width 446 height 28
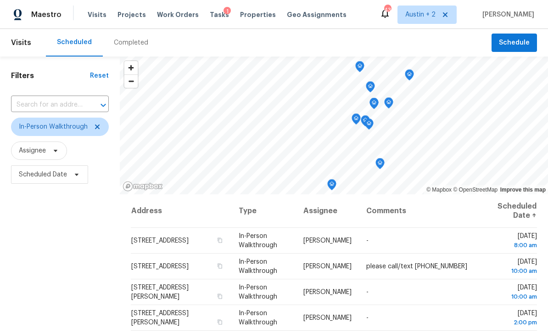
click at [48, 289] on div "Filters Reset ​ In-Person Walkthrough Assignee Scheduled Date" at bounding box center [60, 258] width 120 height 405
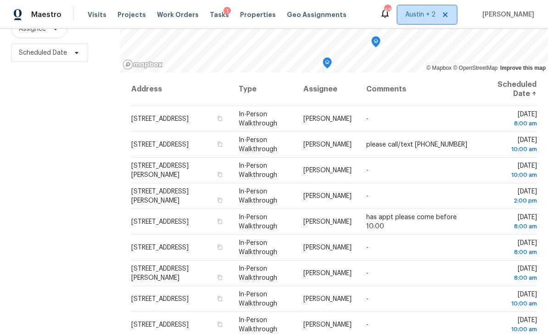
click at [425, 16] on span "Austin + 2" at bounding box center [420, 14] width 30 height 9
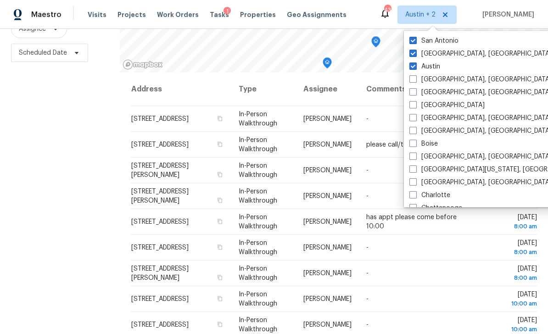
click at [448, 44] on label "San Antonio" at bounding box center [434, 40] width 49 height 9
click at [416, 42] on input "San Antonio" at bounding box center [413, 39] width 6 height 6
checkbox input "false"
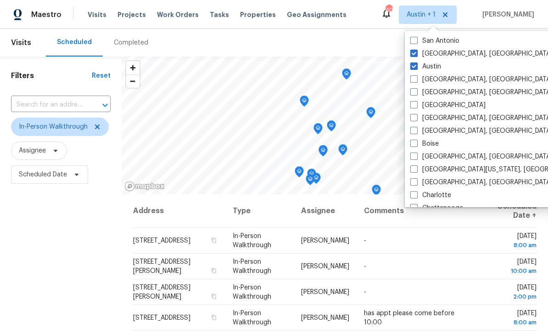
click at [60, 238] on div "Filters Reset ​ In-Person Walkthrough Assignee Scheduled Date" at bounding box center [61, 258] width 122 height 405
